Goal: Register for event/course

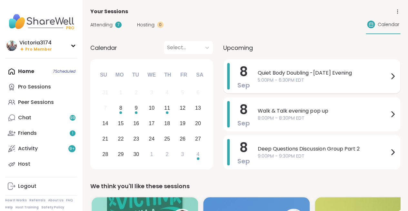
click at [277, 77] on span "5:00PM - 6:30PM EDT" at bounding box center [323, 80] width 131 height 7
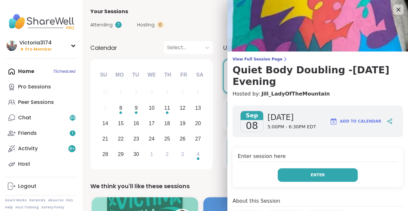
click at [303, 169] on button "Enter" at bounding box center [317, 176] width 80 height 14
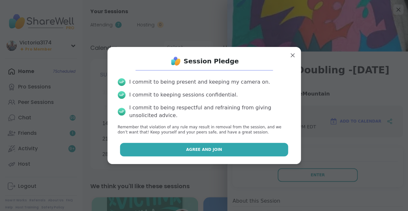
click at [248, 150] on button "Agree and Join" at bounding box center [204, 150] width 168 height 14
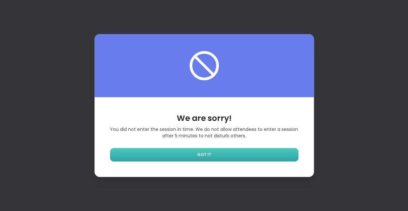
click at [197, 153] on link "GOT IT" at bounding box center [204, 155] width 188 height 14
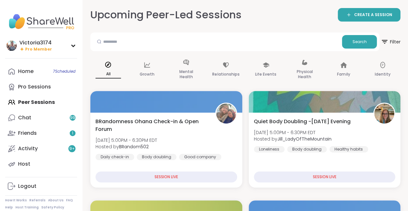
click at [28, 101] on div "Home 7 Scheduled Pro Sessions Peer Sessions Chat 99 Friends 1 Activity 9 + Host" at bounding box center [41, 118] width 72 height 108
click at [29, 75] on link "Home 7 Scheduled" at bounding box center [41, 71] width 72 height 15
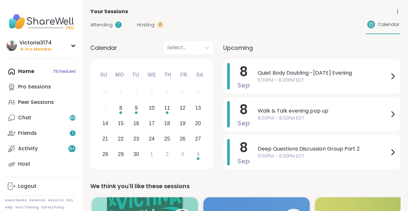
click at [102, 26] on span "Attending" at bounding box center [101, 25] width 22 height 7
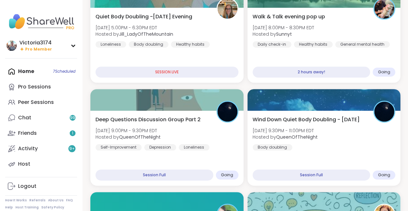
scroll to position [54, 0]
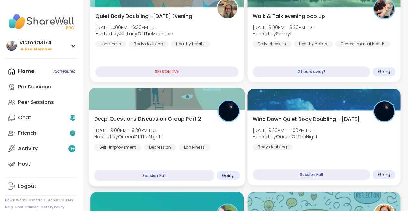
click at [133, 122] on span "Deep Questions Discussion Group Part 2" at bounding box center [147, 119] width 107 height 8
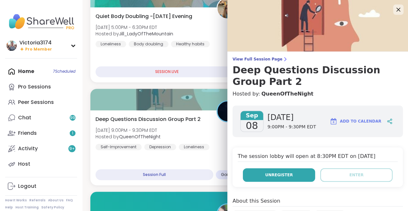
click at [261, 171] on button "Unregister" at bounding box center [279, 176] width 72 height 14
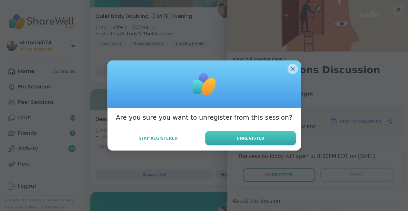
click at [253, 137] on span "Unregister" at bounding box center [250, 139] width 28 height 6
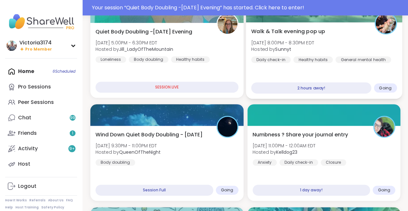
scroll to position [26, 0]
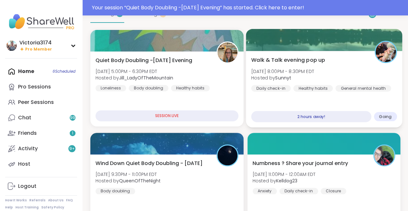
click at [302, 76] on span "Hosted by [PERSON_NAME]" at bounding box center [282, 78] width 63 height 6
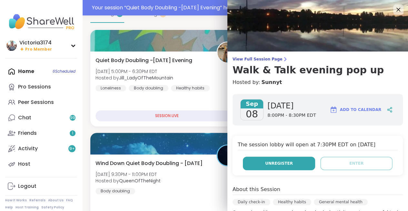
click at [272, 165] on span "Unregister" at bounding box center [279, 164] width 28 height 6
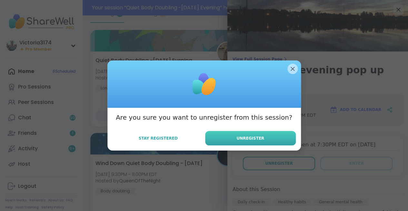
click at [259, 137] on span "Unregister" at bounding box center [250, 139] width 28 height 6
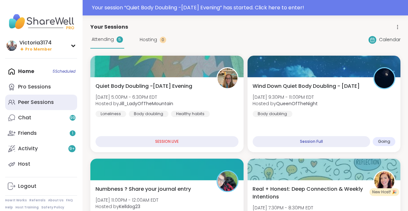
scroll to position [0, 0]
click at [39, 98] on link "Peer Sessions" at bounding box center [41, 102] width 72 height 15
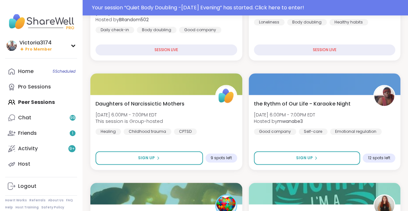
scroll to position [144, 0]
